Goal: Information Seeking & Learning: Learn about a topic

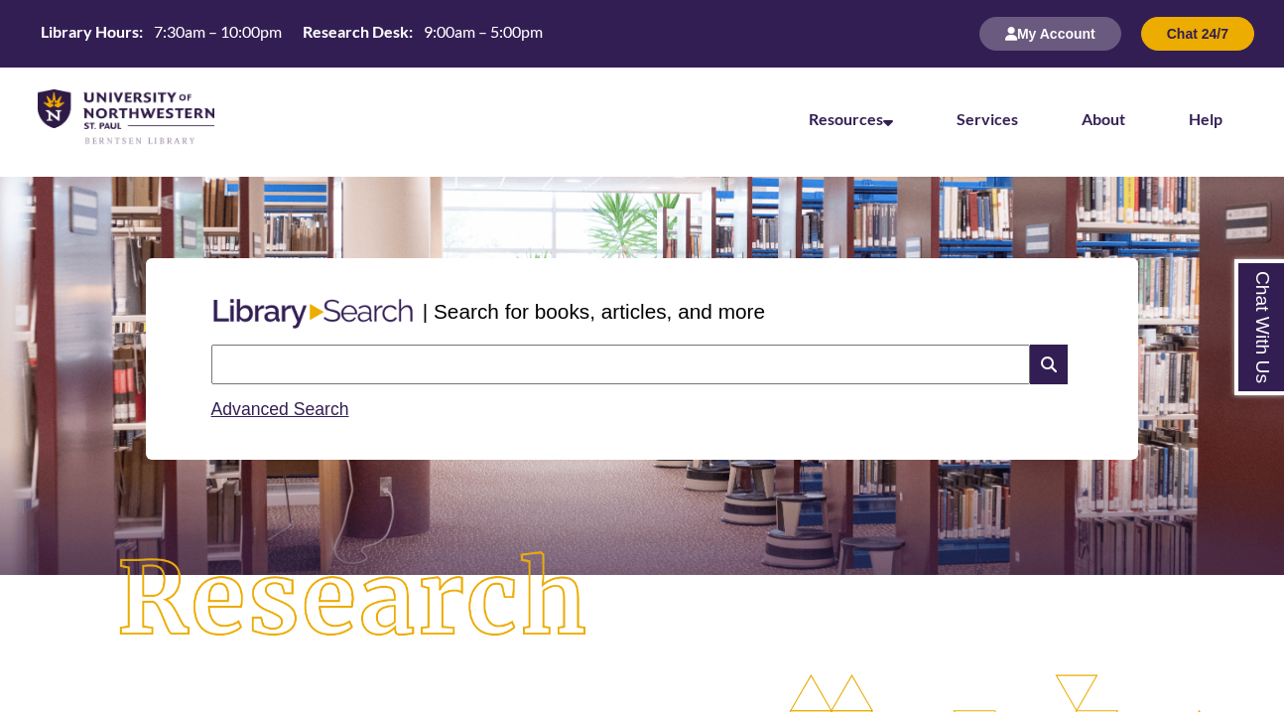
click at [1018, 115] on li "Services" at bounding box center [987, 116] width 125 height 99
click at [1000, 118] on link "Services" at bounding box center [988, 120] width 62 height 22
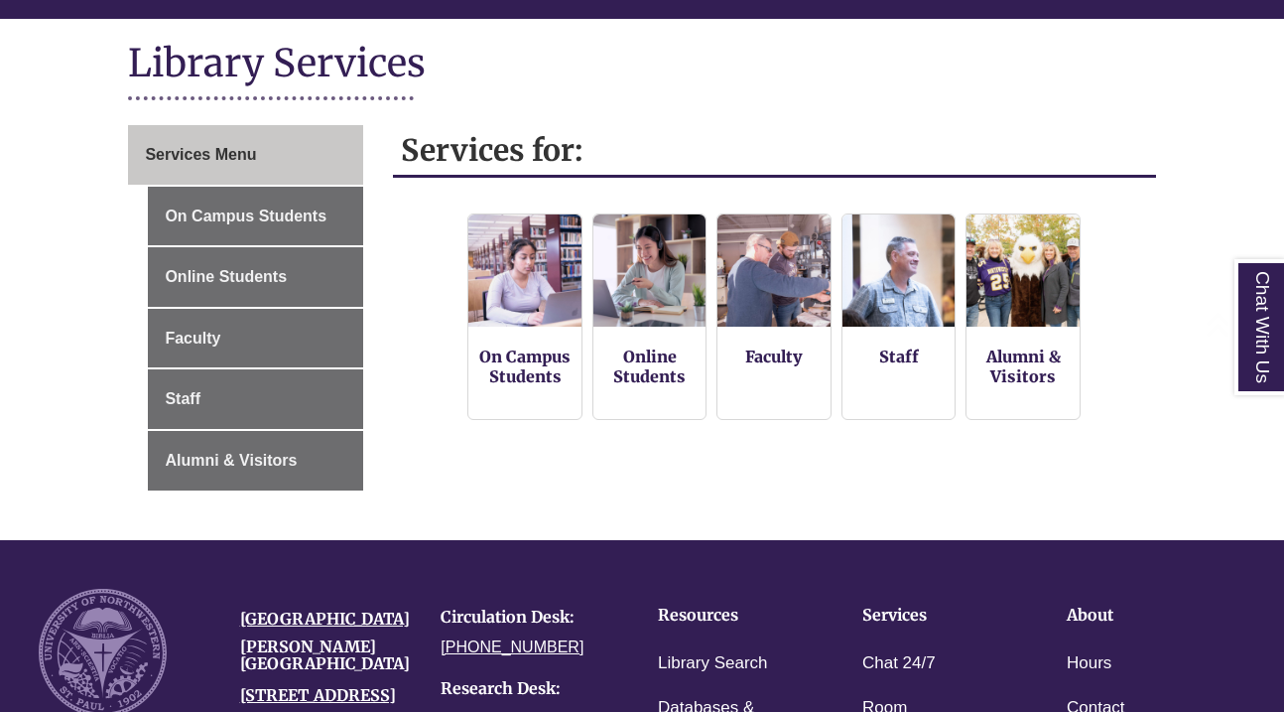
scroll to position [235, 0]
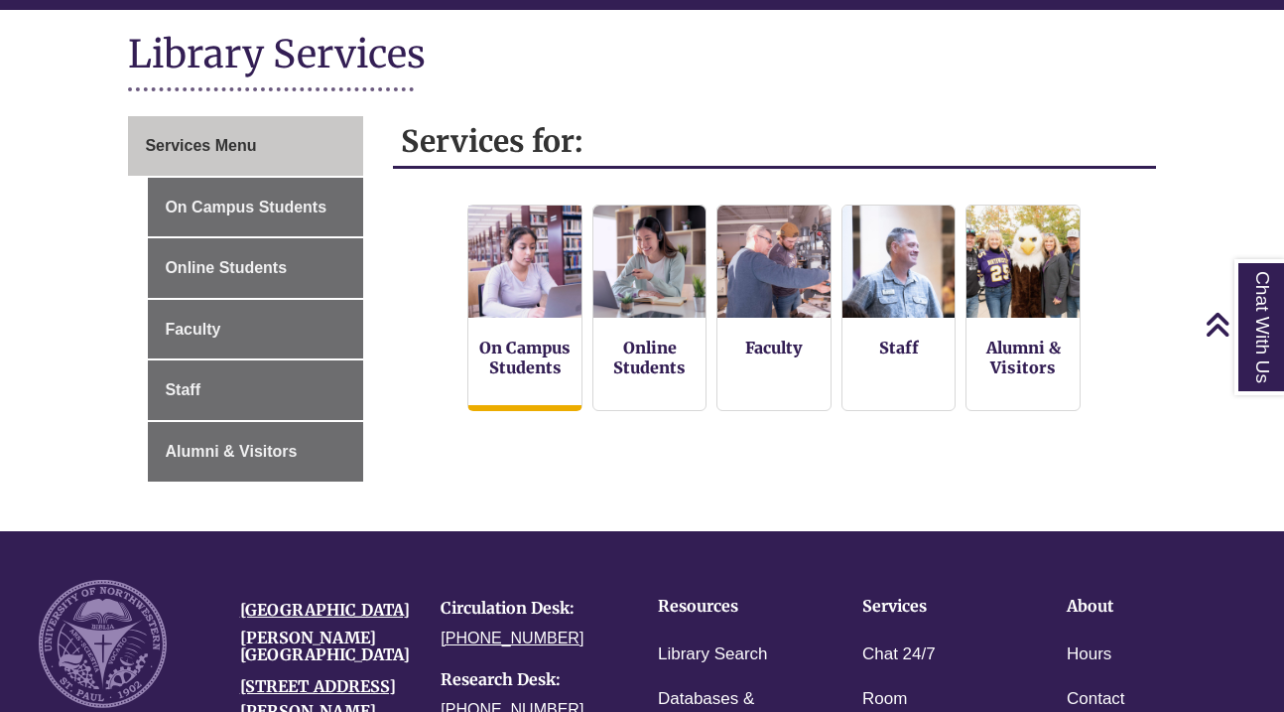
click at [518, 280] on img at bounding box center [525, 261] width 124 height 124
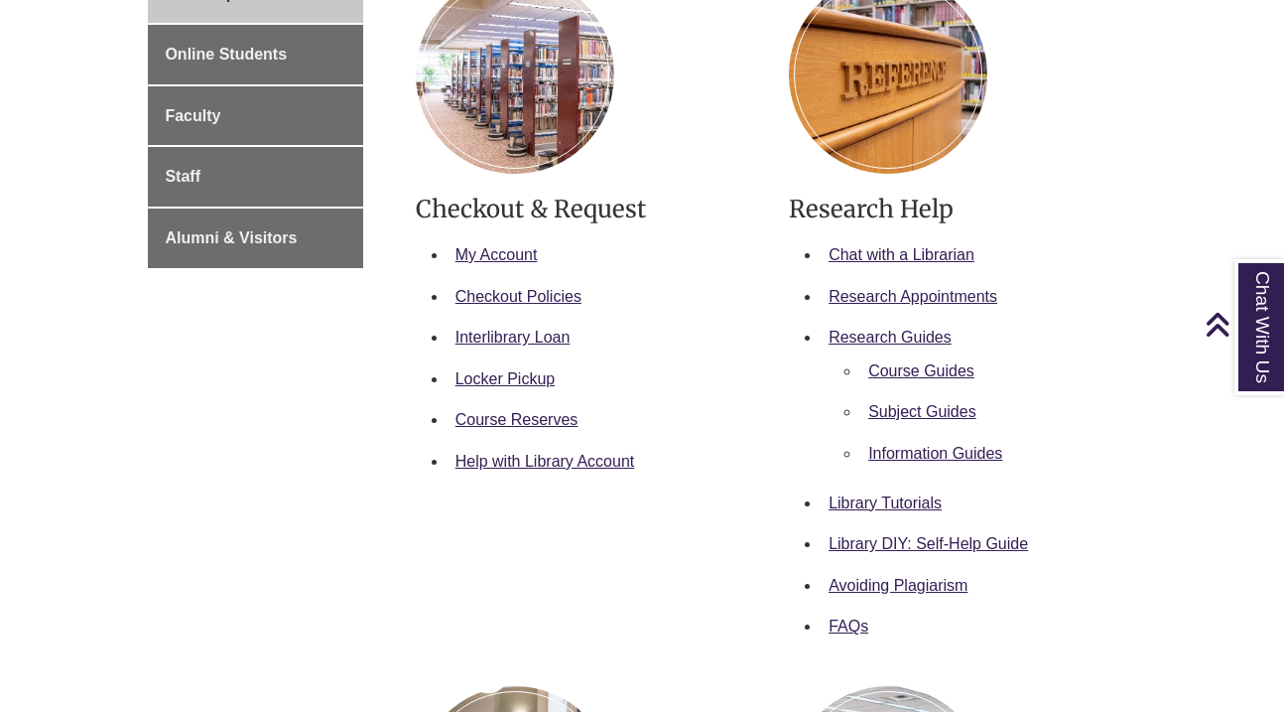
scroll to position [450, 0]
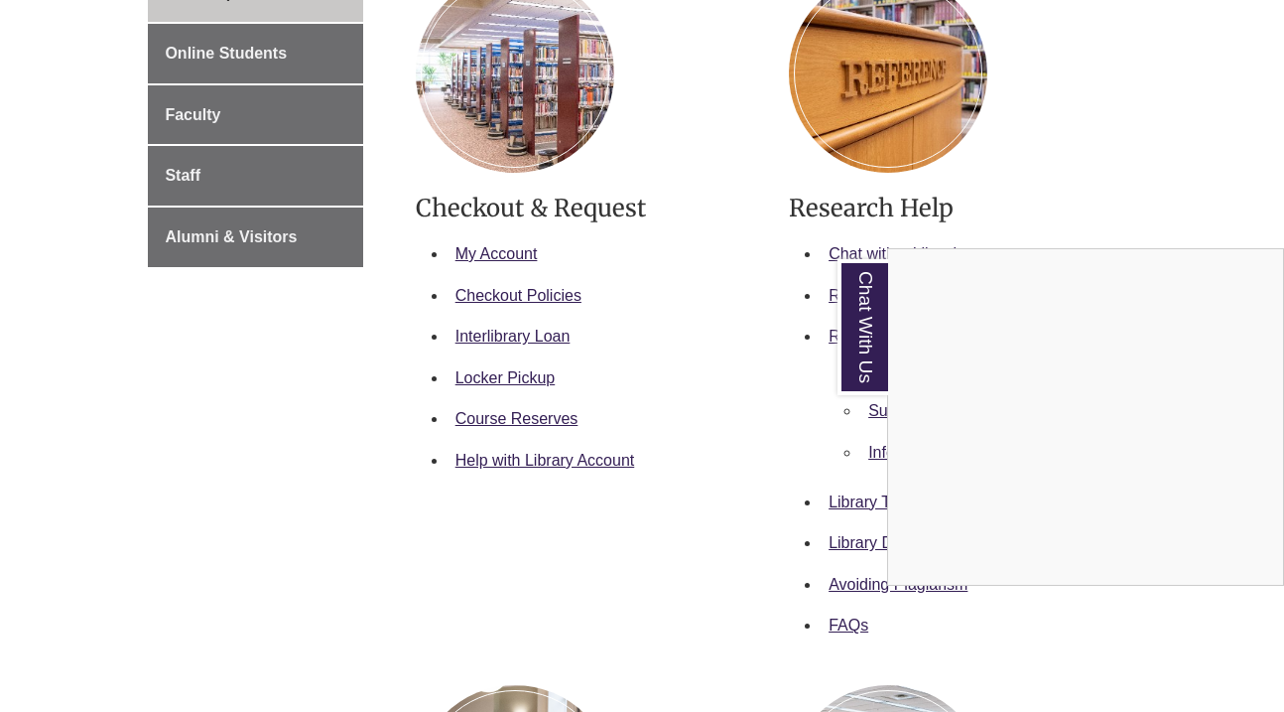
click at [714, 375] on div "Chat With Us" at bounding box center [642, 356] width 1284 height 712
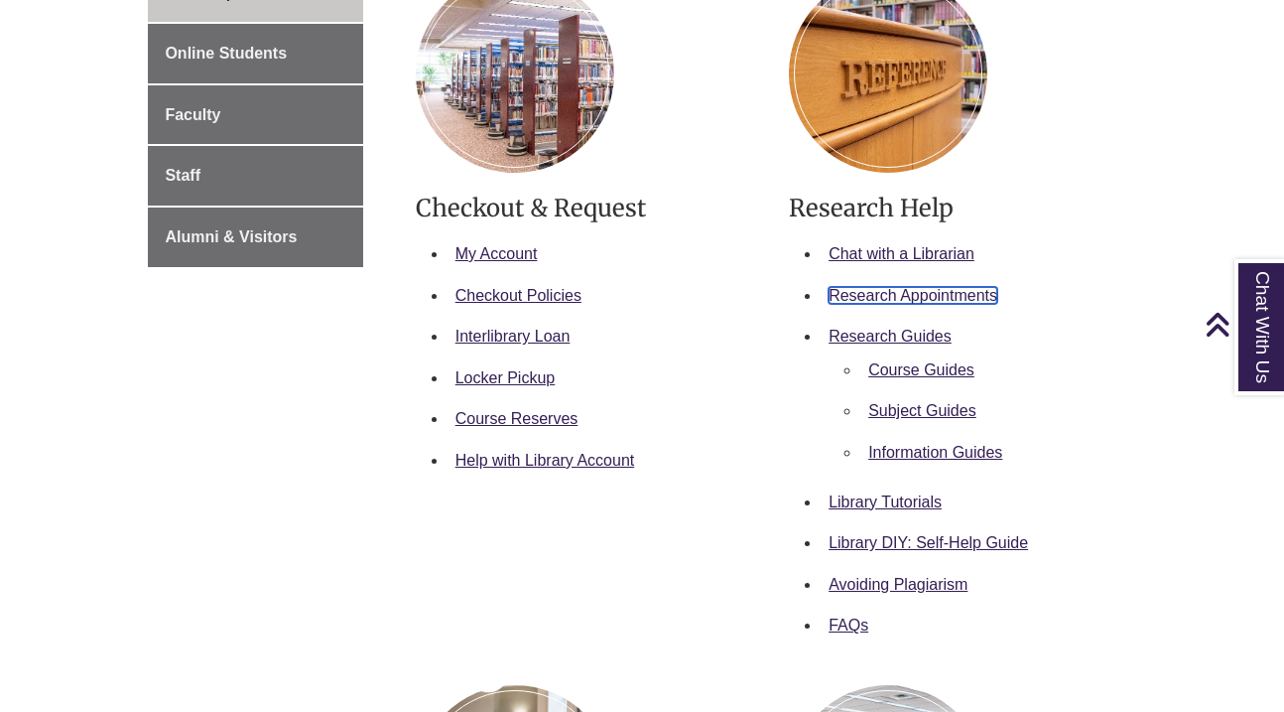
click at [900, 296] on link "Research Appointments" at bounding box center [913, 295] width 169 height 17
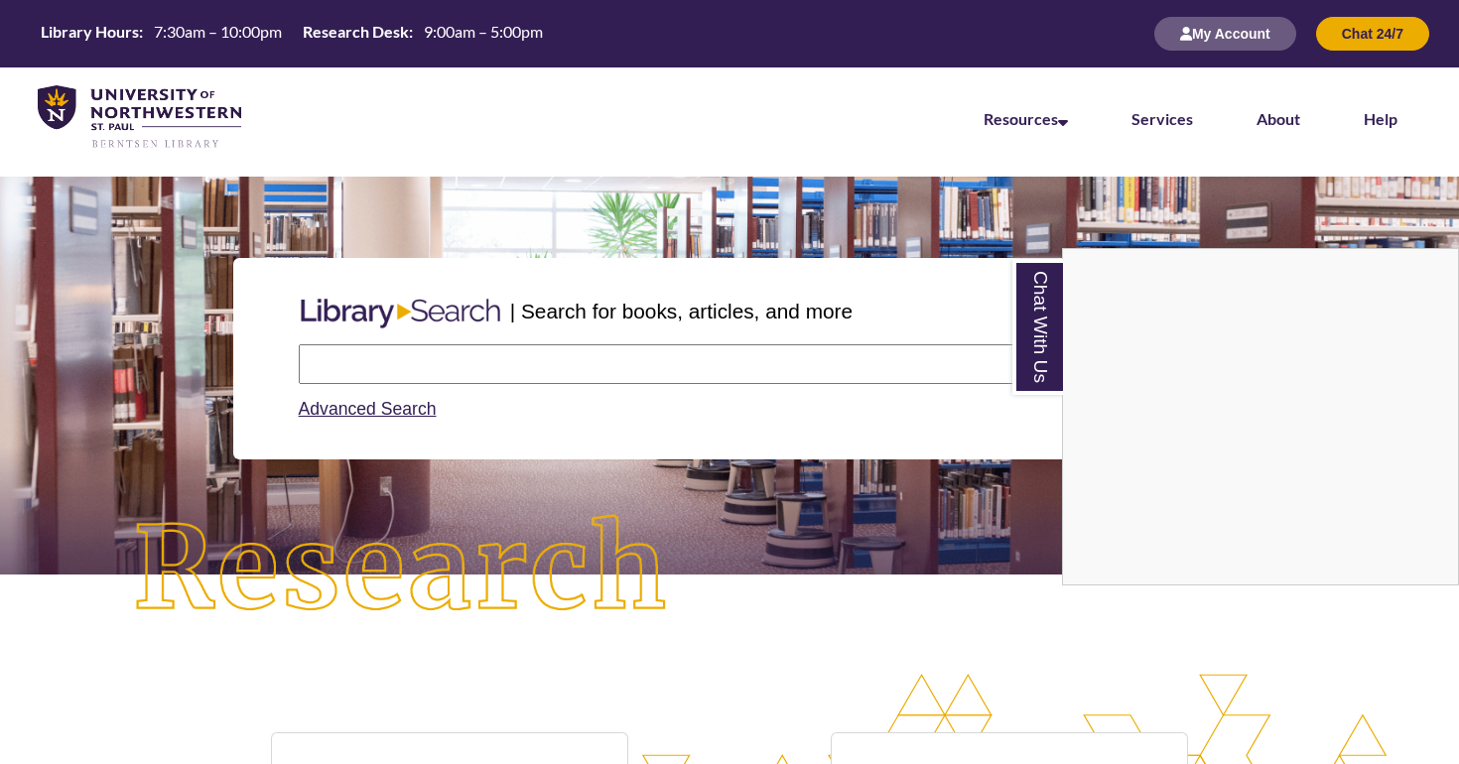
click at [861, 674] on div "Chat With Us" at bounding box center [729, 382] width 1459 height 764
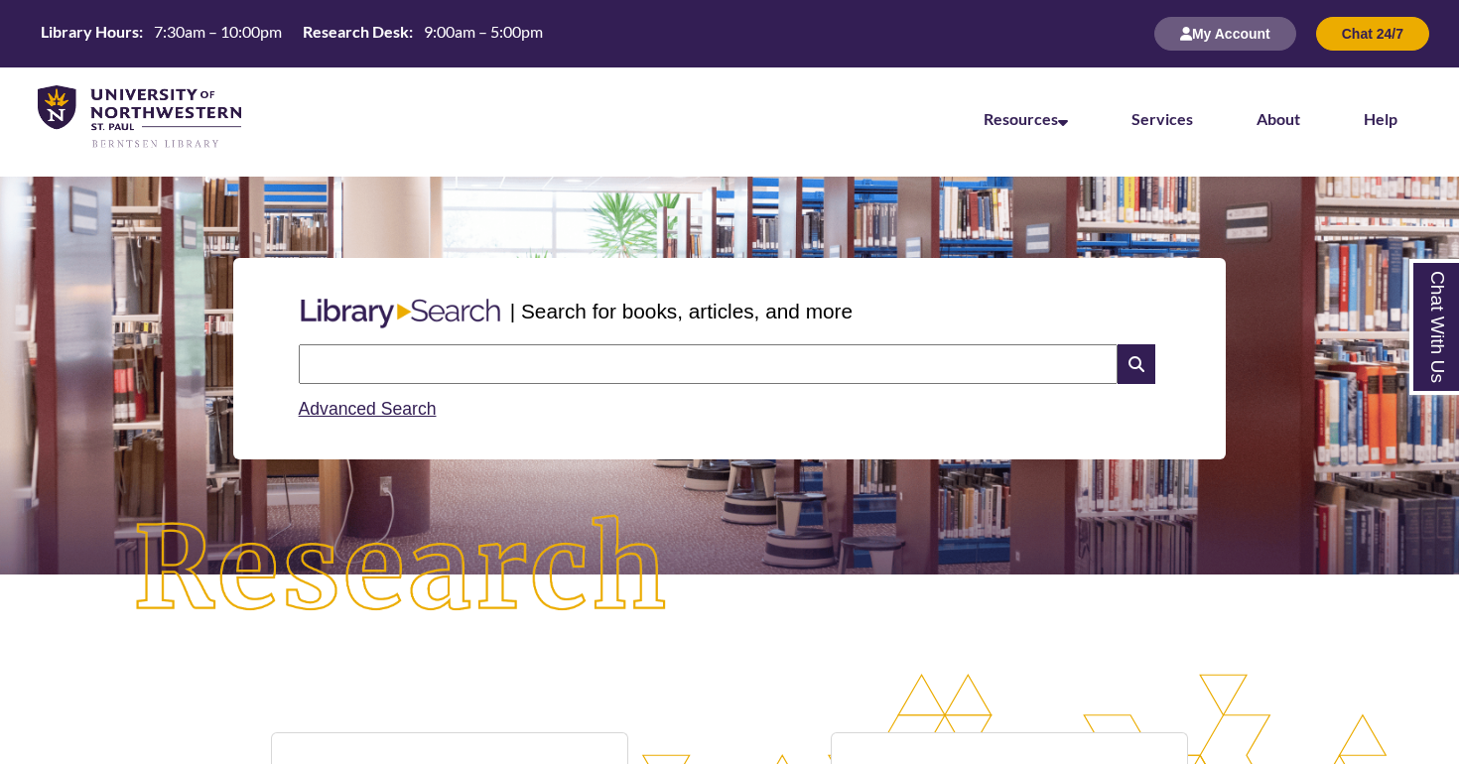
click at [787, 384] on div "Advanced Search" at bounding box center [730, 403] width 862 height 39
click at [786, 361] on input "text" at bounding box center [708, 364] width 819 height 40
paste input "**********"
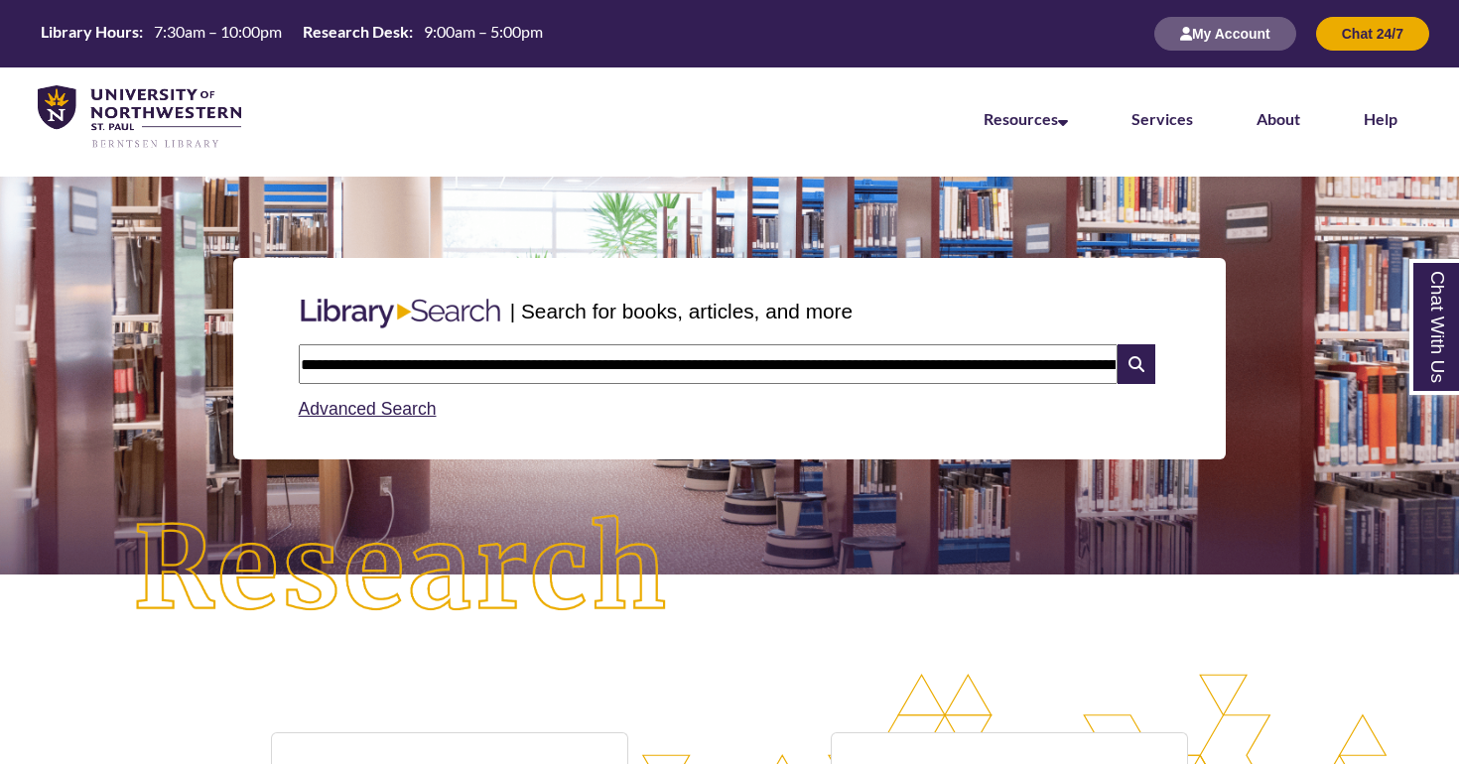
scroll to position [0, 411]
type input "**********"
click at [1131, 368] on icon at bounding box center [1136, 364] width 38 height 40
